Goal: Communication & Community: Participate in discussion

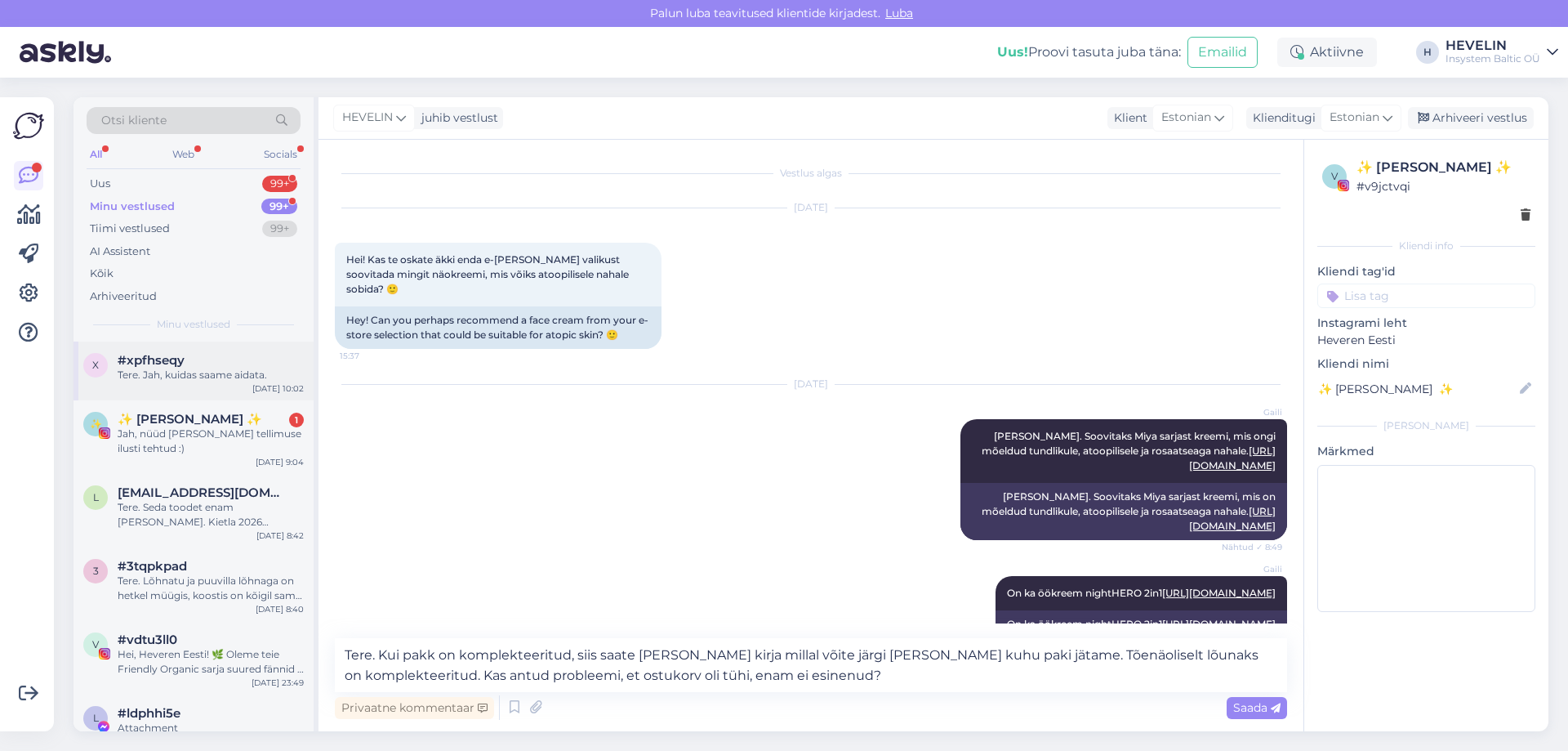
scroll to position [1273, 0]
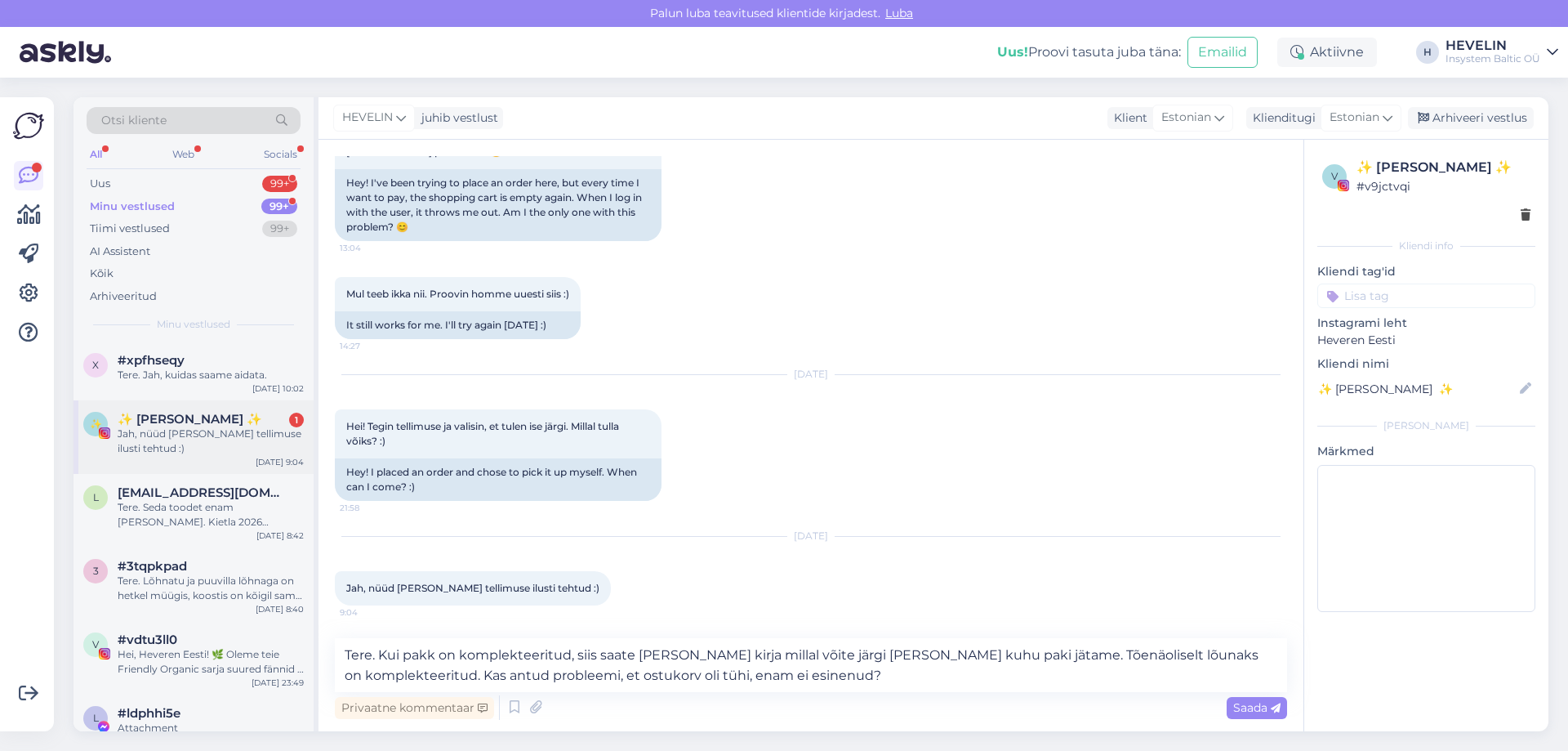
click at [189, 415] on span "✨️ [PERSON_NAME] ✨️" at bounding box center [190, 419] width 145 height 15
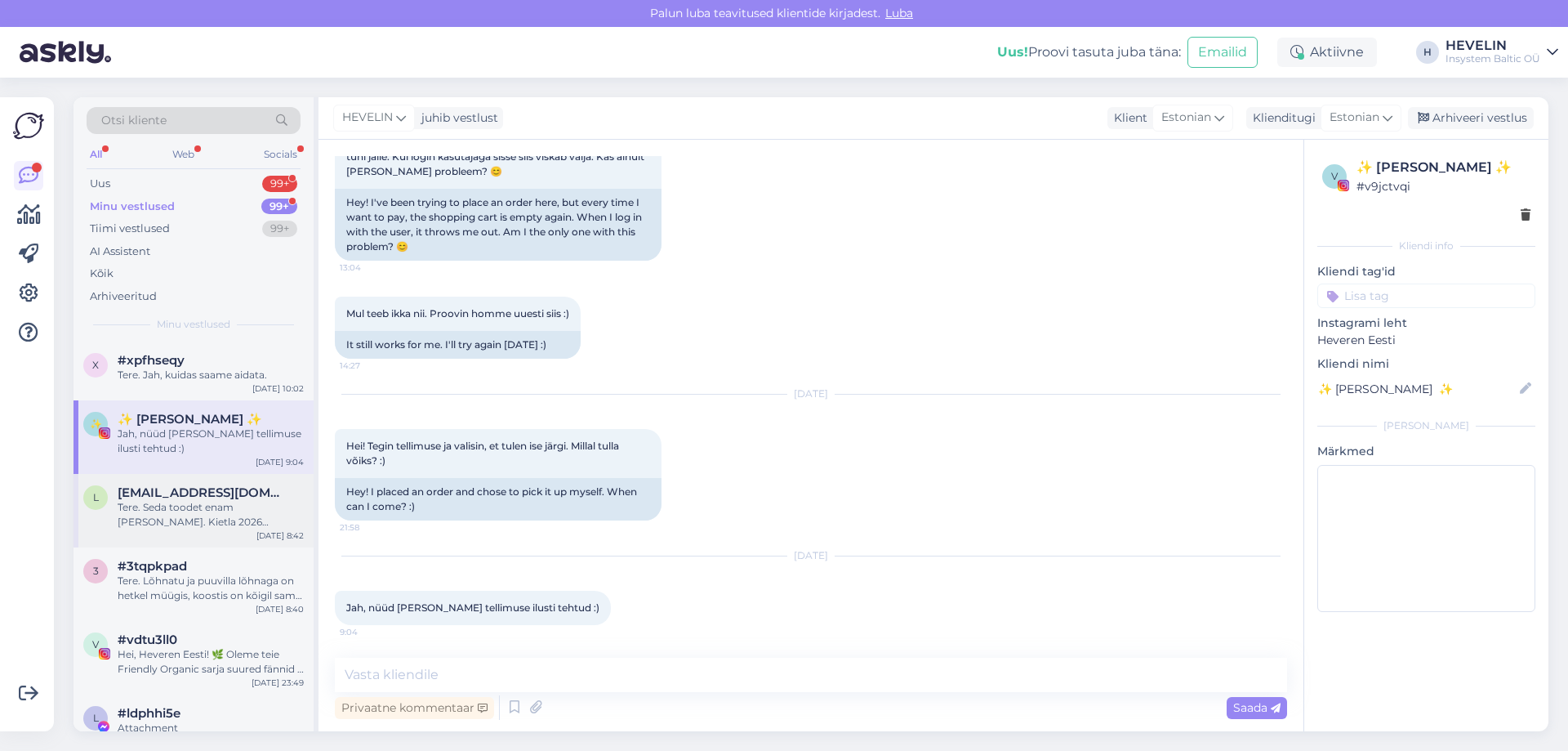
scroll to position [1254, 0]
click at [192, 504] on div "Tere. Seda toodet enam [PERSON_NAME]. Kietla 2026 kollektsioonis see eest tuleb…" at bounding box center [211, 515] width 186 height 30
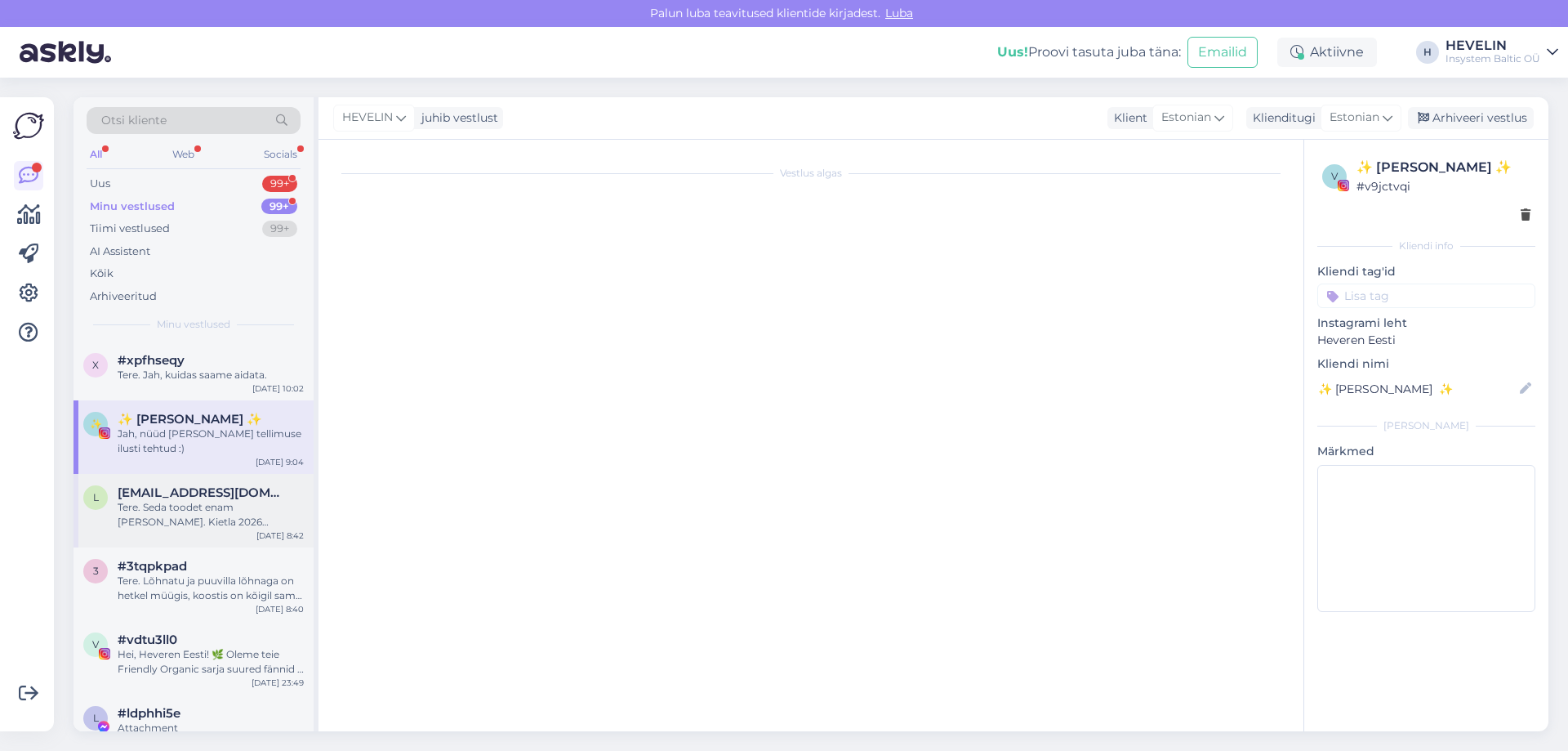
scroll to position [0, 0]
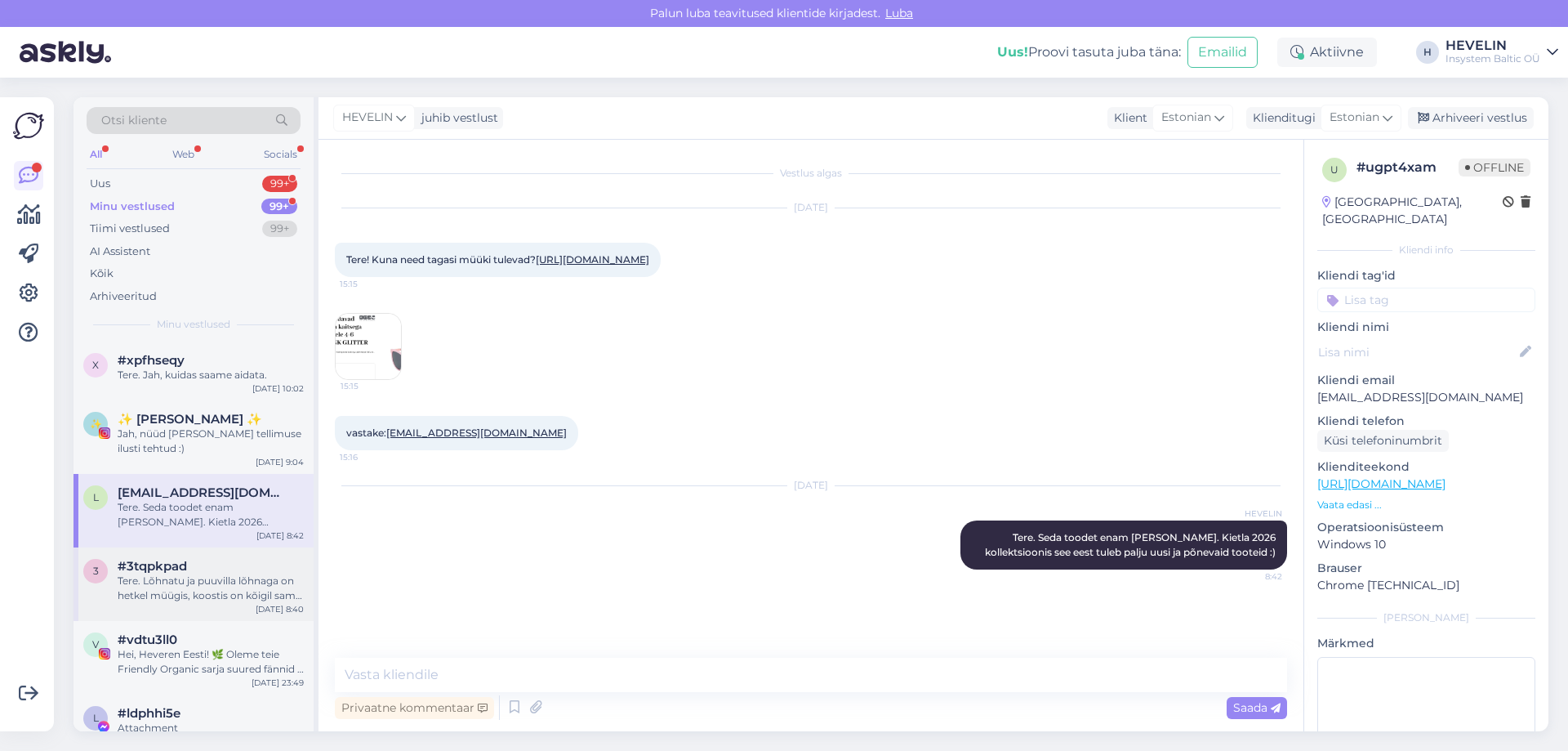
click at [193, 566] on div "#3tqpkpad" at bounding box center [211, 566] width 186 height 15
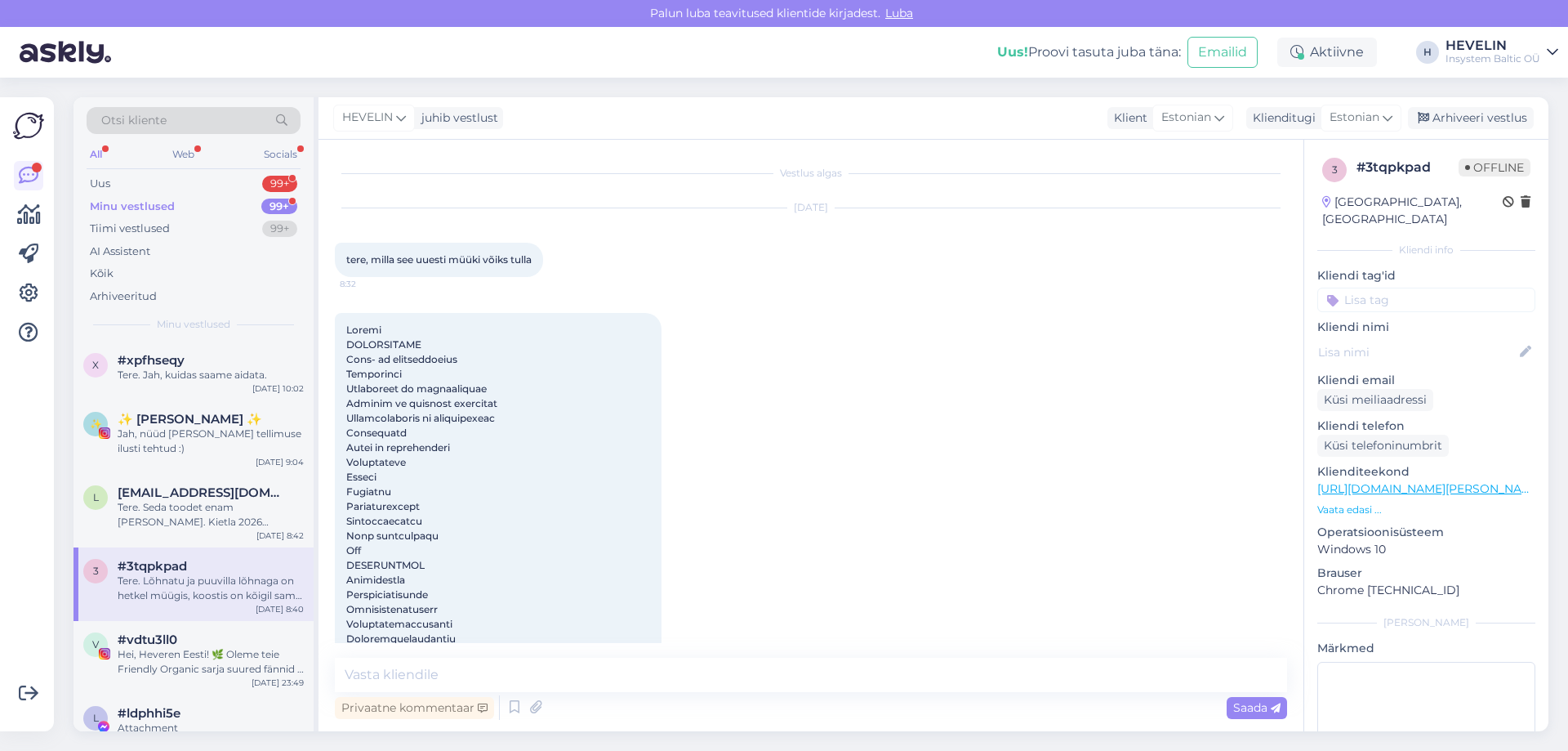
scroll to position [3534, 0]
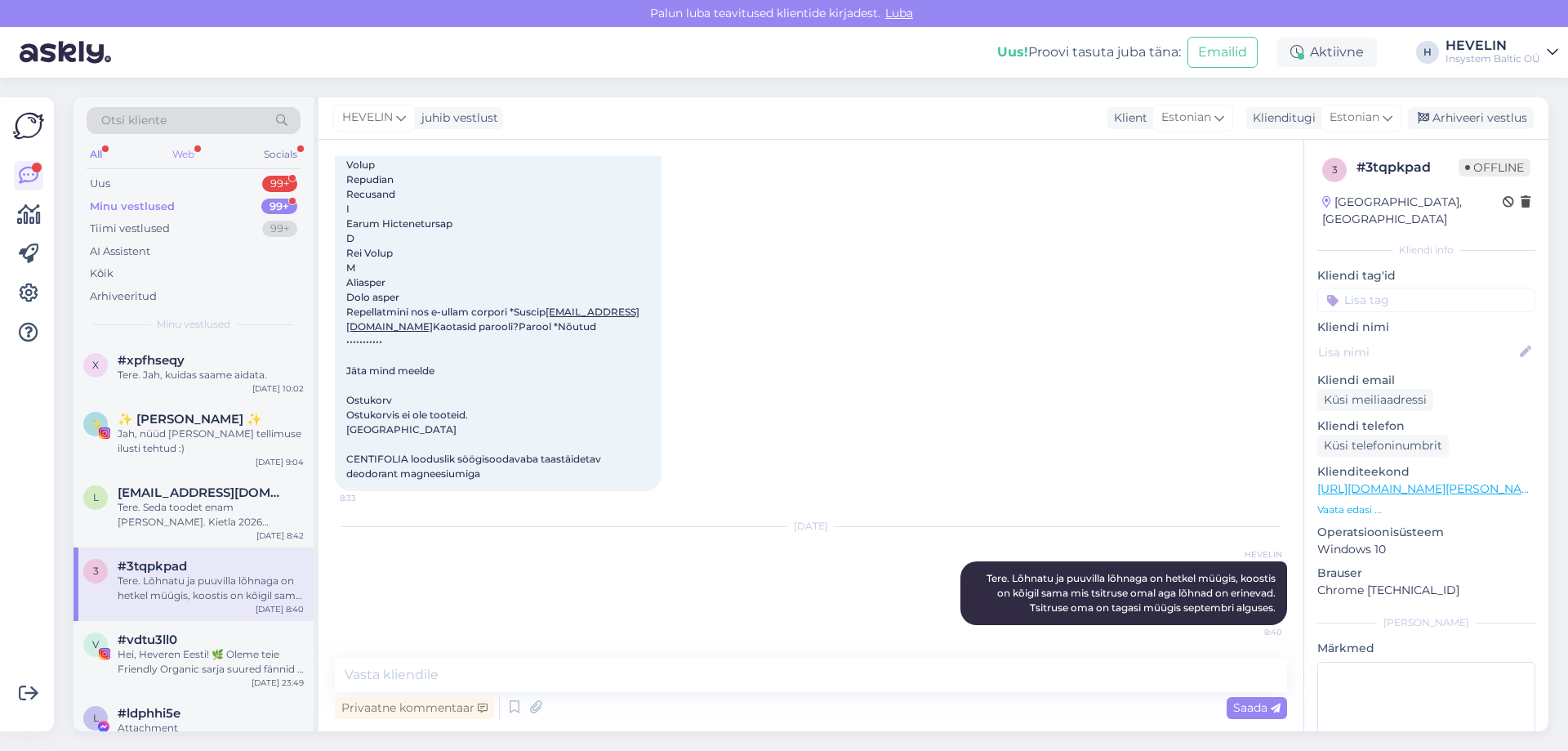
click at [189, 147] on div "Web" at bounding box center [183, 154] width 29 height 21
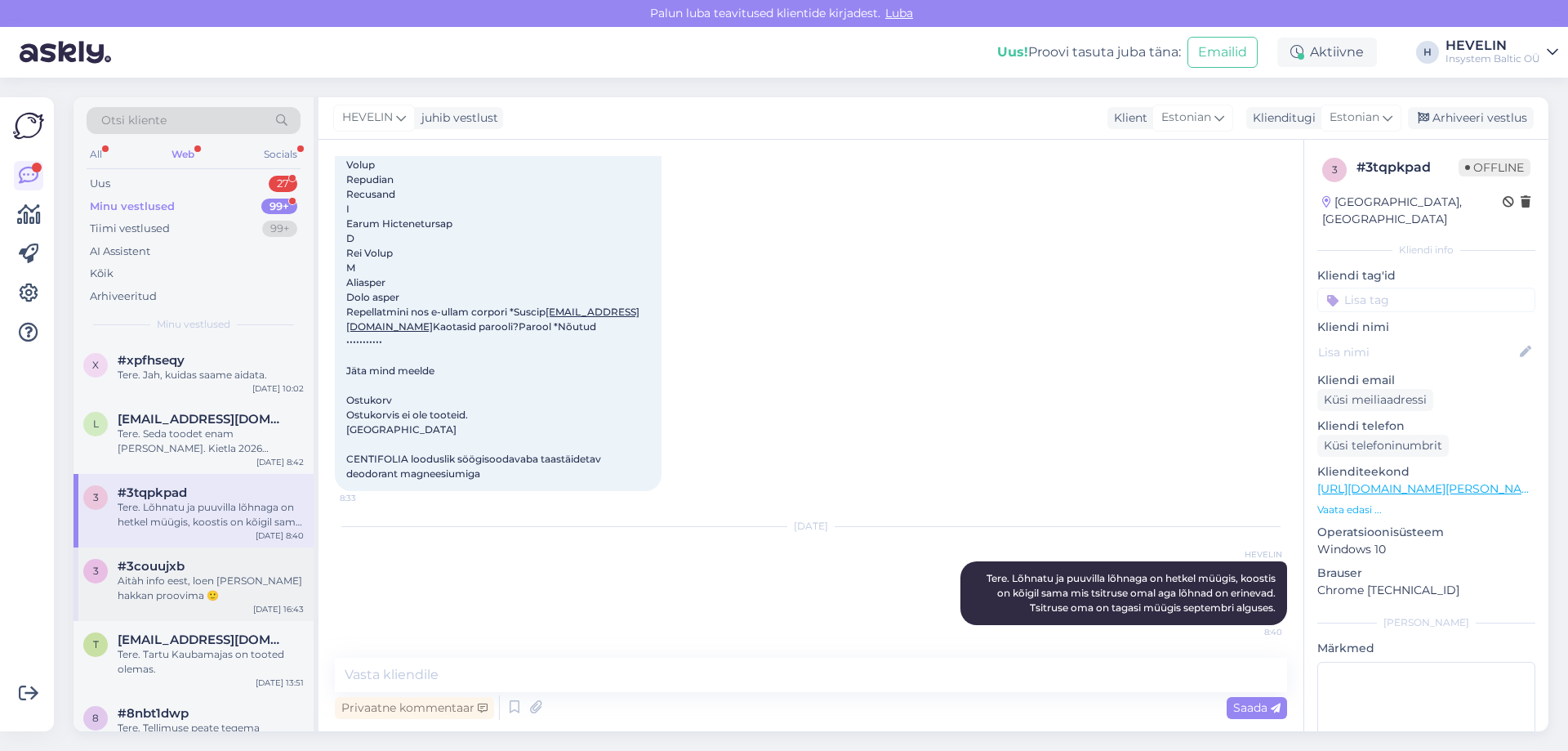
click at [181, 586] on div "Aitàh info eest, loen [PERSON_NAME] hakkan proovima 🙂" at bounding box center [211, 588] width 186 height 30
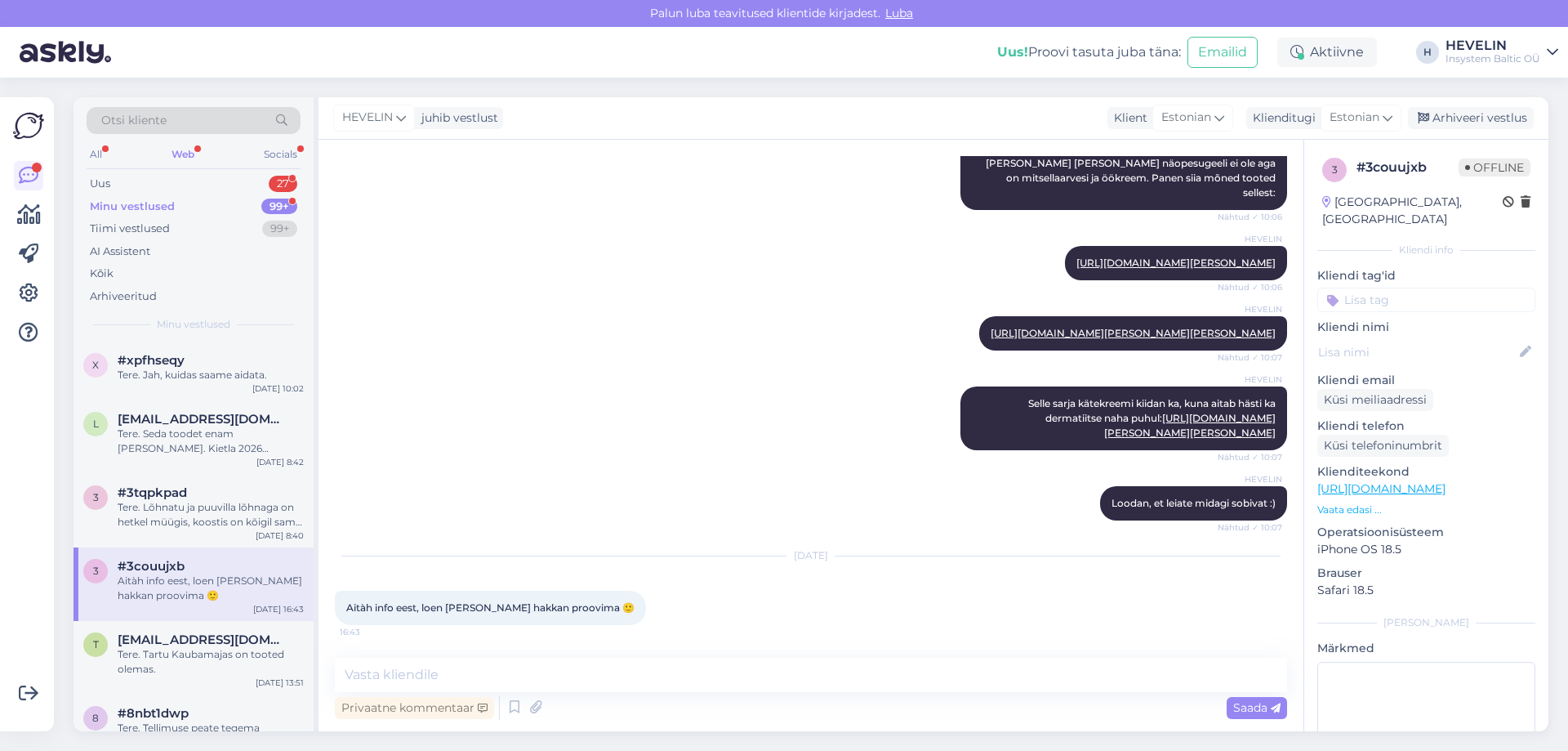
click at [125, 215] on div "Minu vestlused 99+" at bounding box center [193, 206] width 214 height 23
click at [124, 222] on div "Tiimi vestlused" at bounding box center [130, 229] width 80 height 17
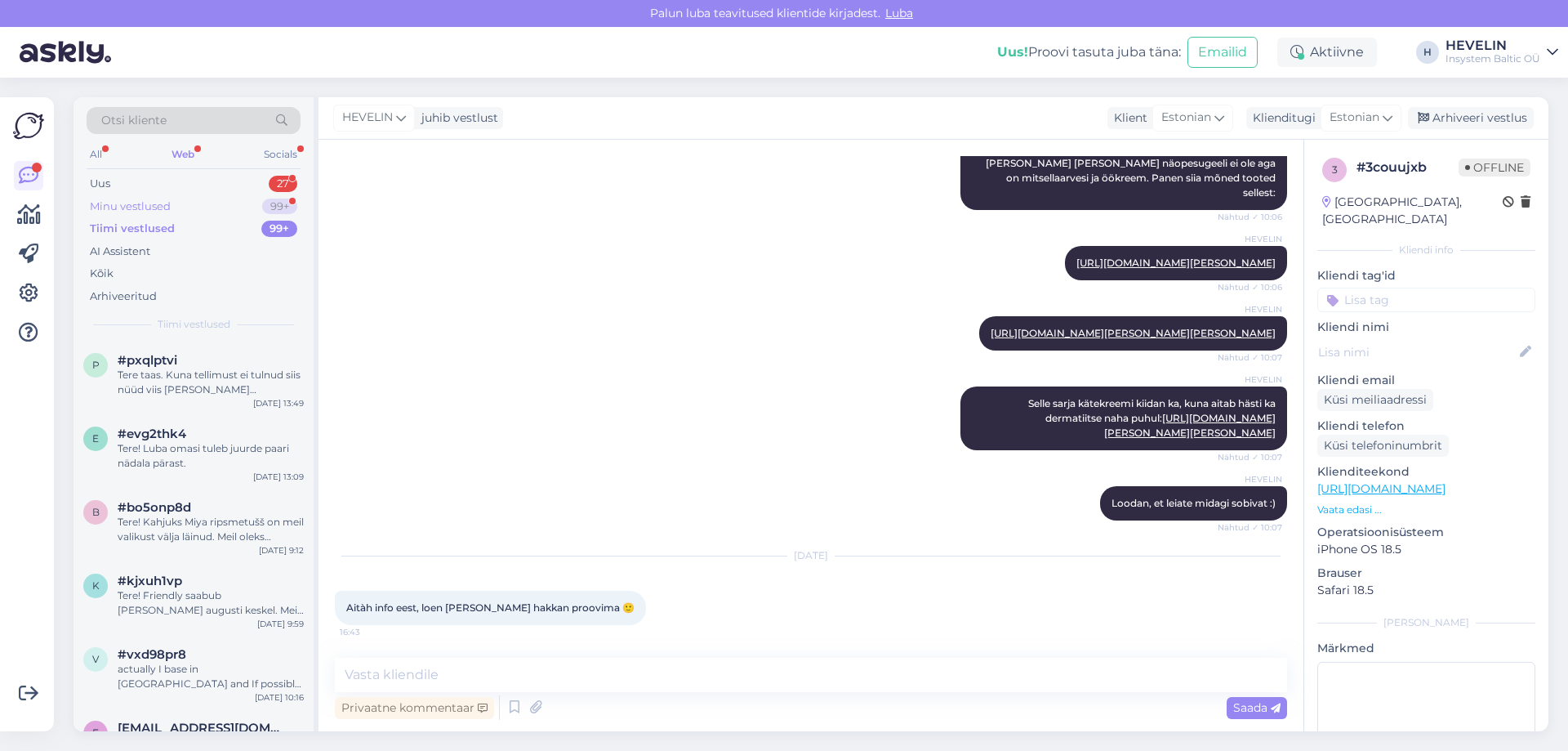
click at [125, 200] on div "Minu vestlused" at bounding box center [130, 207] width 81 height 17
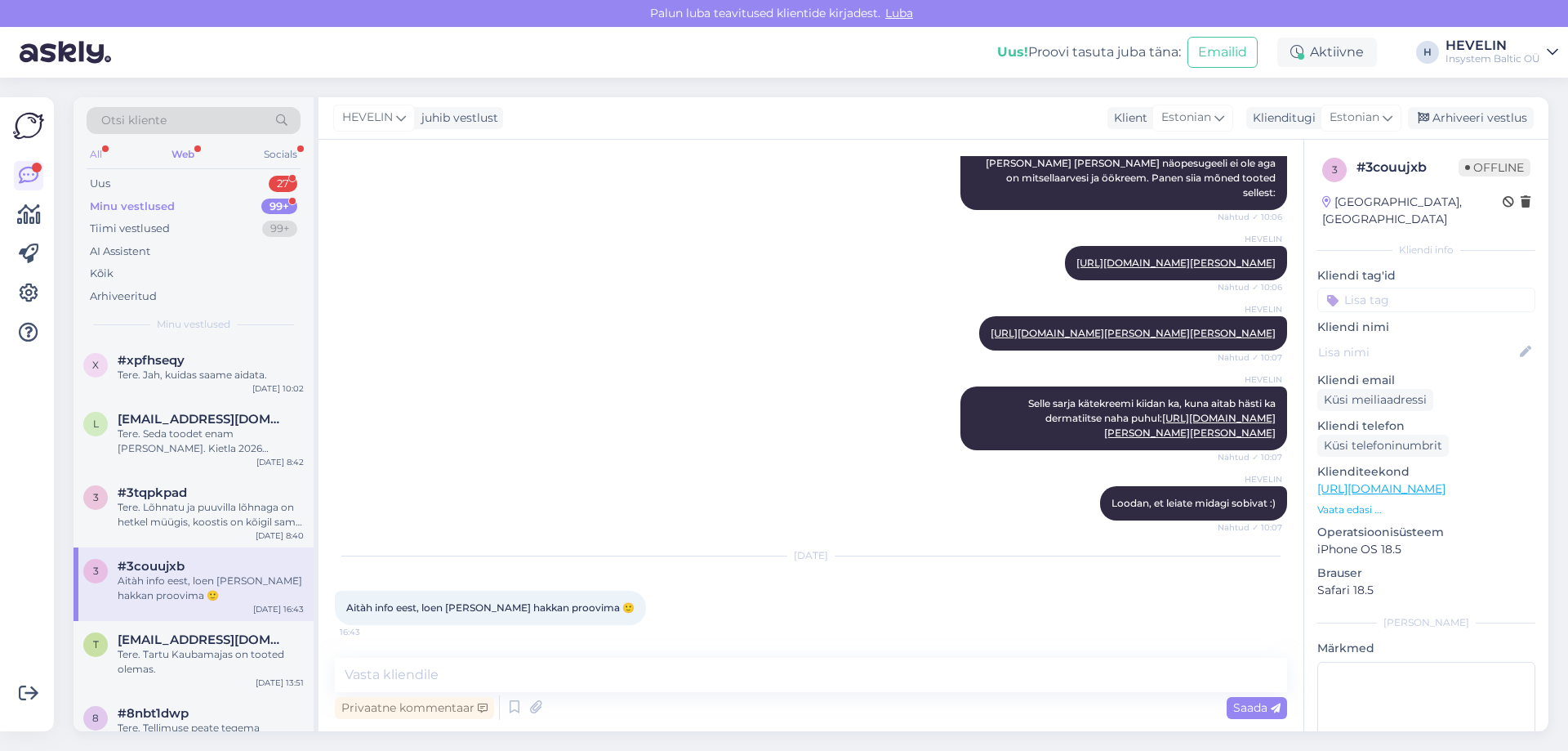
click at [93, 156] on div "All" at bounding box center [96, 154] width 19 height 21
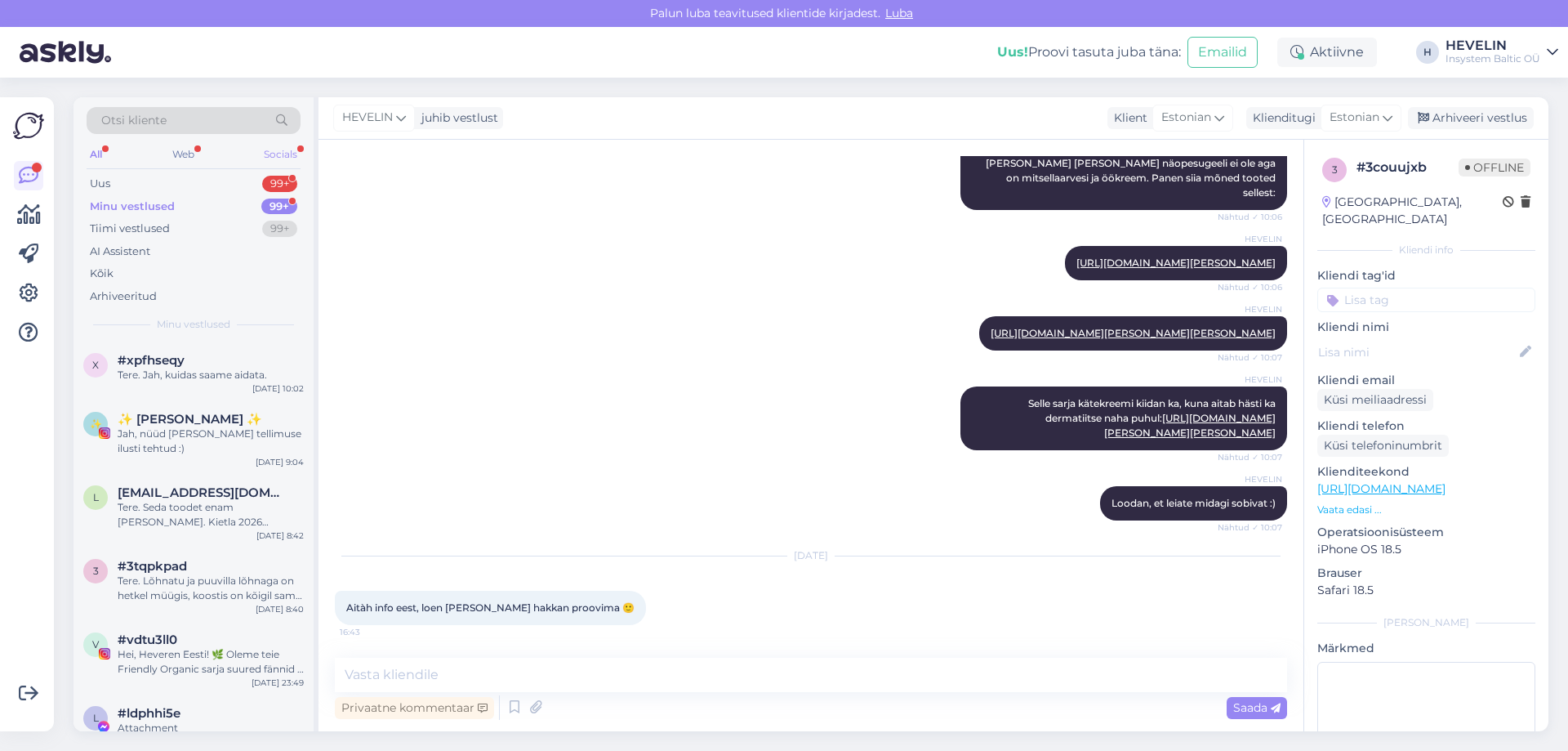
click at [288, 158] on div "Socials" at bounding box center [281, 154] width 40 height 21
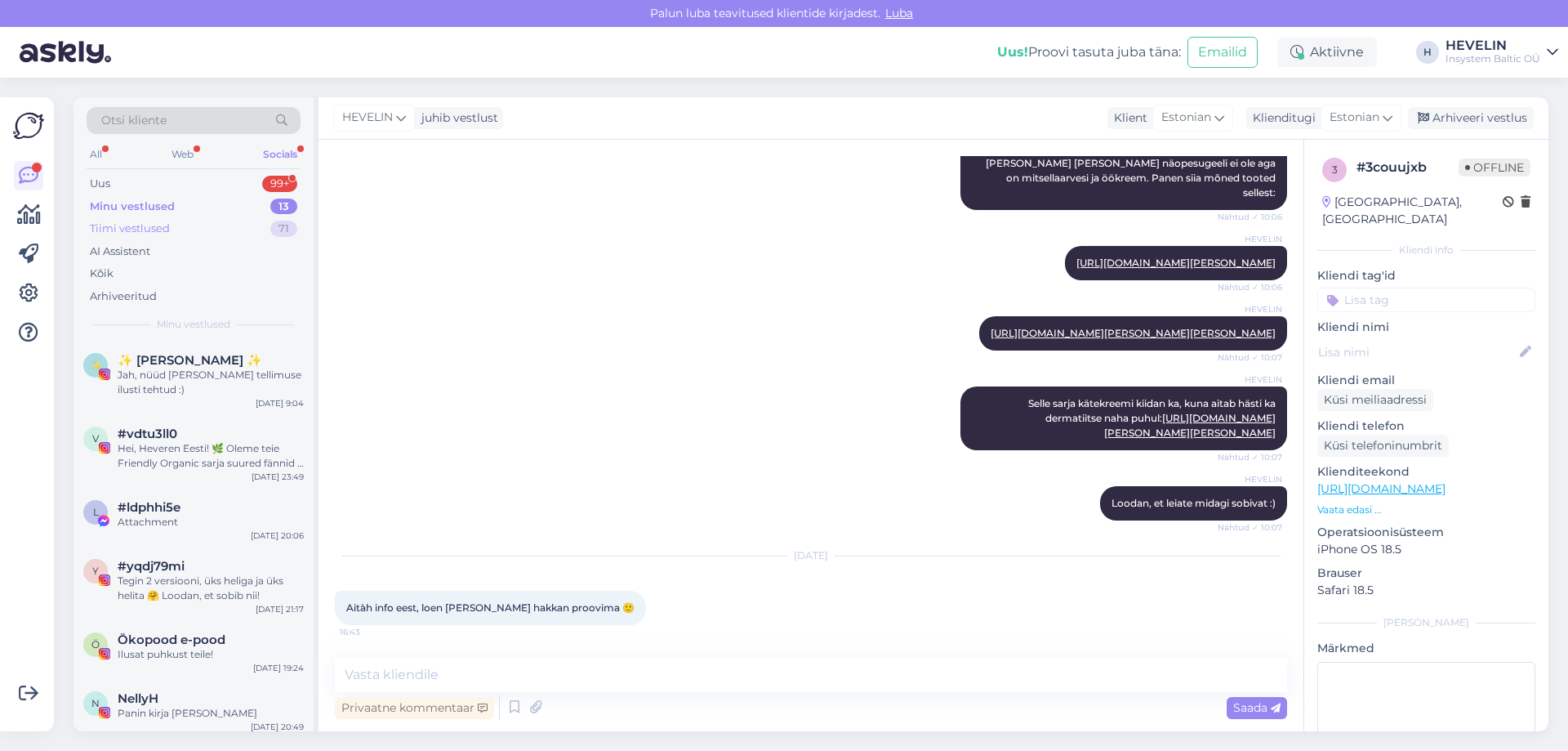
click at [130, 225] on div "Tiimi vestlused" at bounding box center [130, 229] width 80 height 17
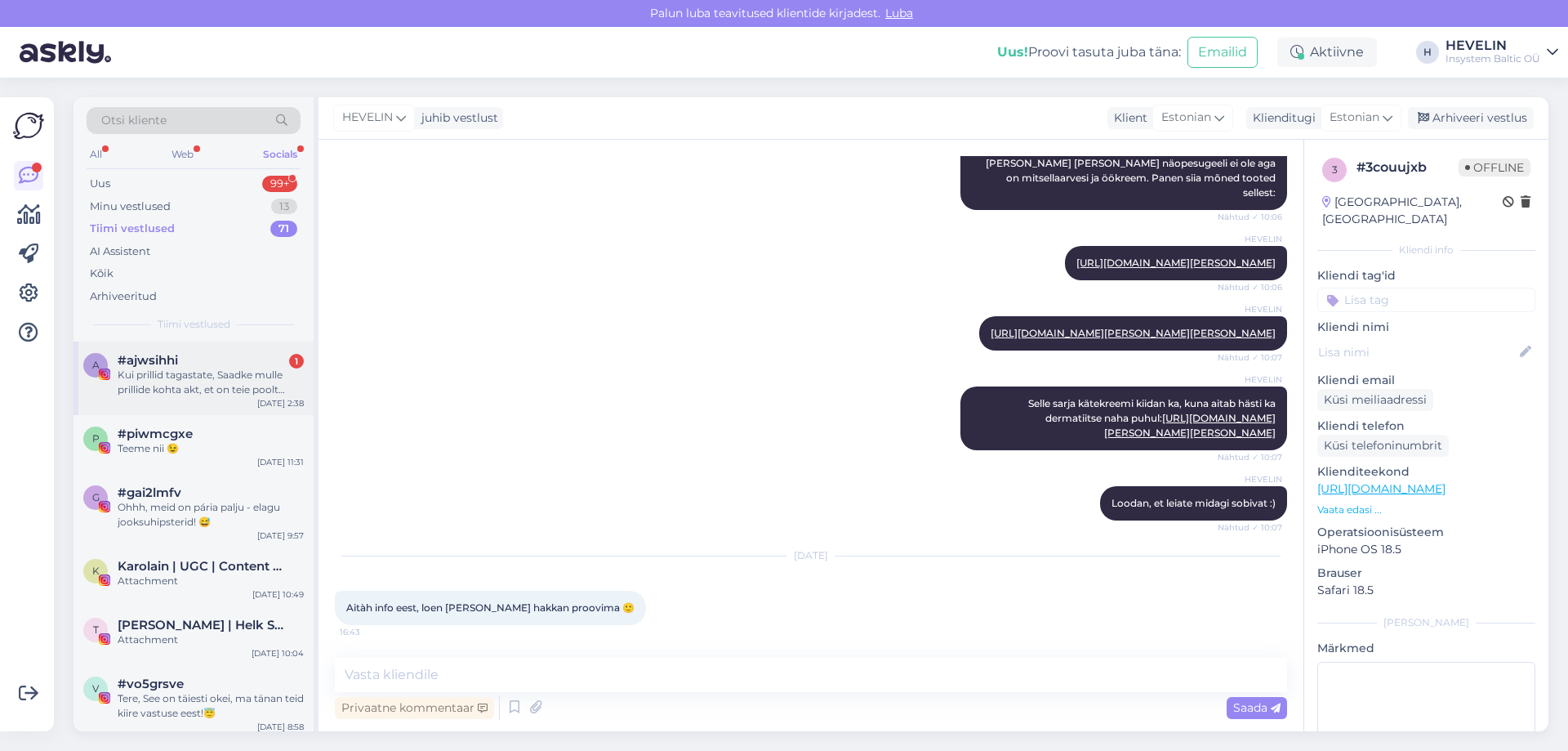
click at [155, 386] on div "Kui prillid tagastate, Saadke mulle prillide kohta akt, et on teie poolt käinud…" at bounding box center [211, 383] width 186 height 30
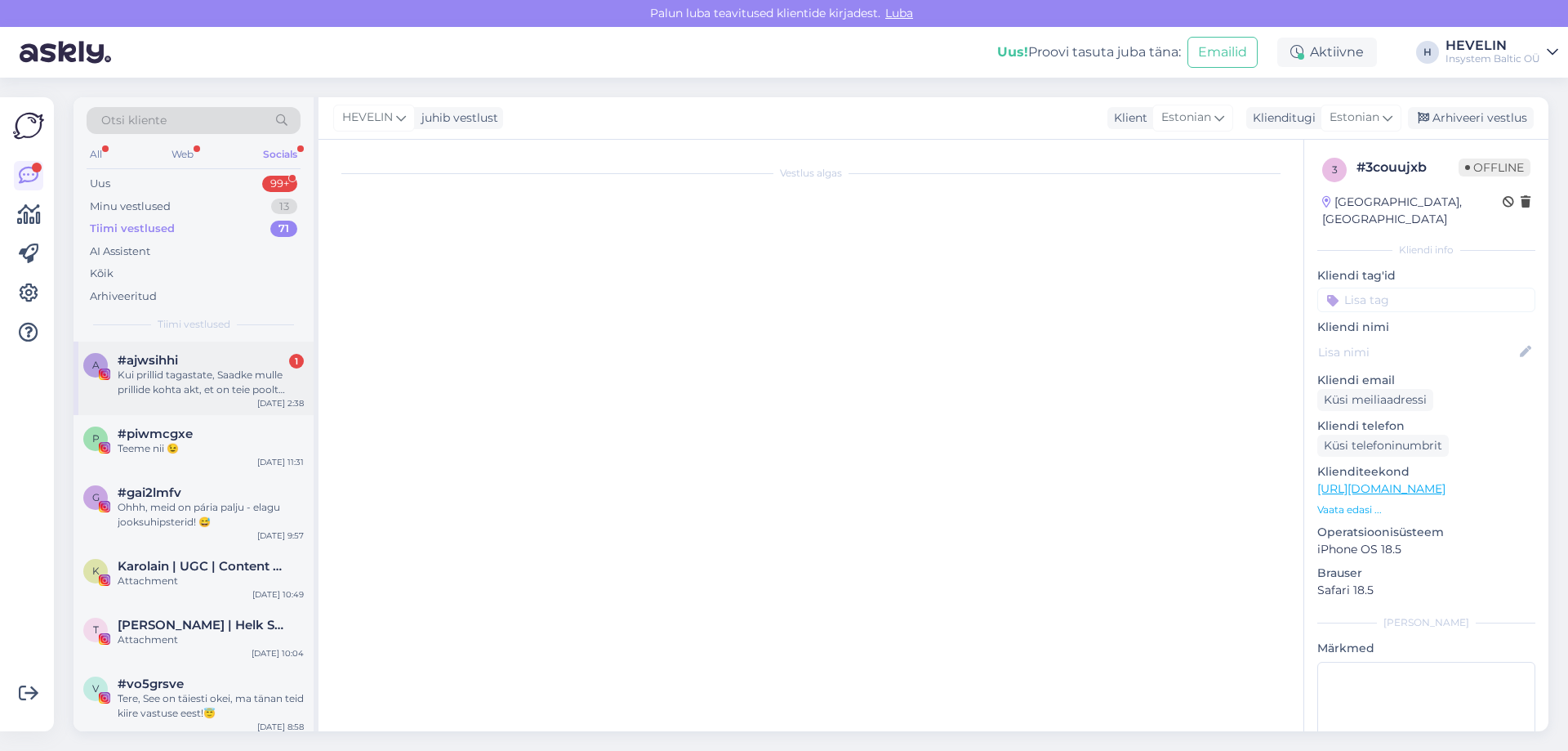
scroll to position [4801, 0]
